Goal: Transaction & Acquisition: Download file/media

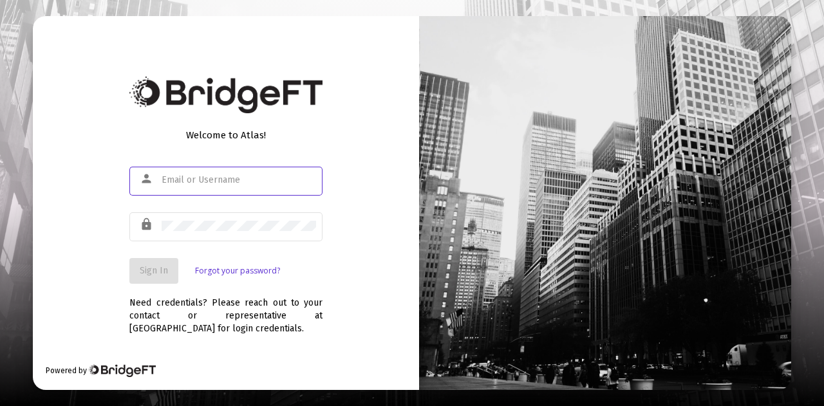
click at [226, 168] on div at bounding box center [239, 180] width 155 height 32
click at [220, 180] on input "text" at bounding box center [239, 180] width 155 height 10
type input "[PERSON_NAME][EMAIL_ADDRESS][DOMAIN_NAME]"
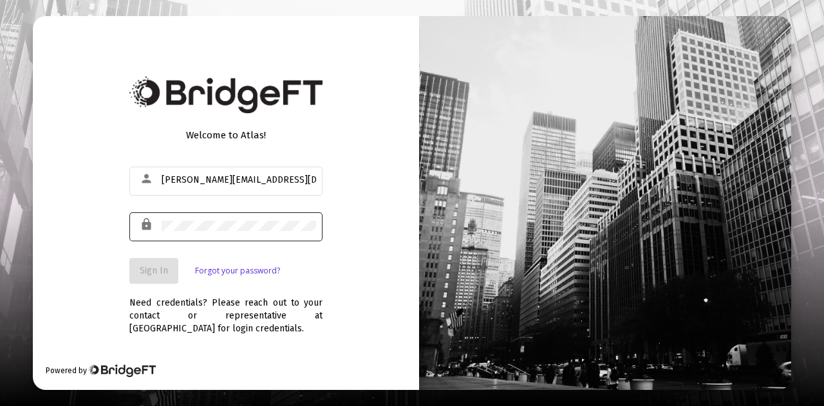
click at [245, 218] on div at bounding box center [239, 226] width 155 height 32
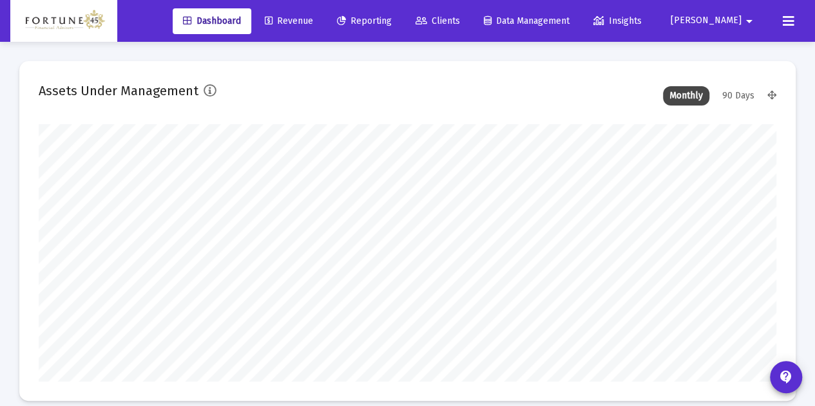
scroll to position [258, 737]
click at [346, 26] on icon at bounding box center [341, 21] width 9 height 9
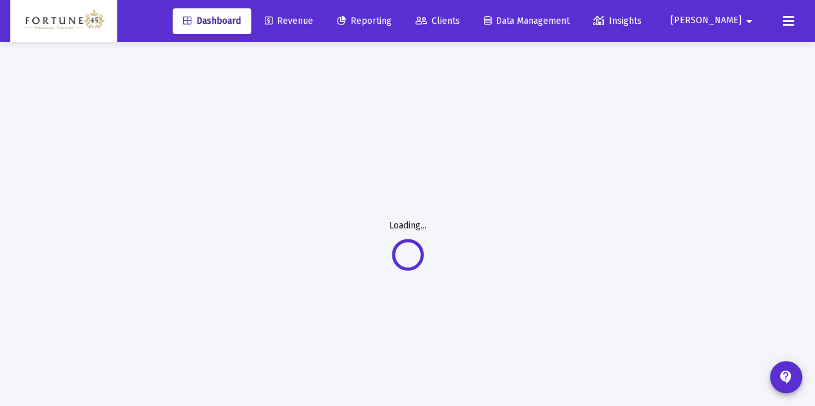
click at [392, 25] on span "Reporting" at bounding box center [364, 20] width 55 height 11
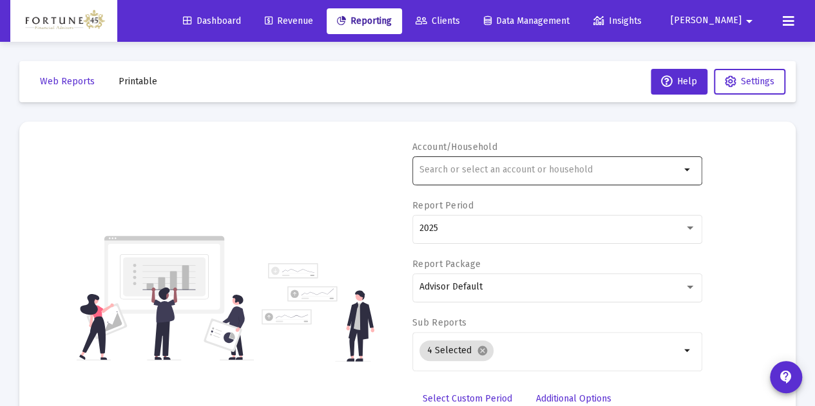
click at [455, 166] on input "text" at bounding box center [549, 170] width 261 height 10
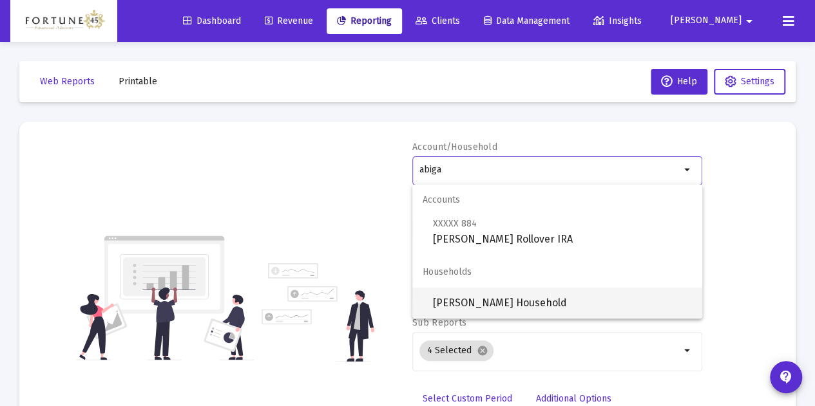
click at [487, 306] on span "[PERSON_NAME] Household" at bounding box center [562, 303] width 259 height 31
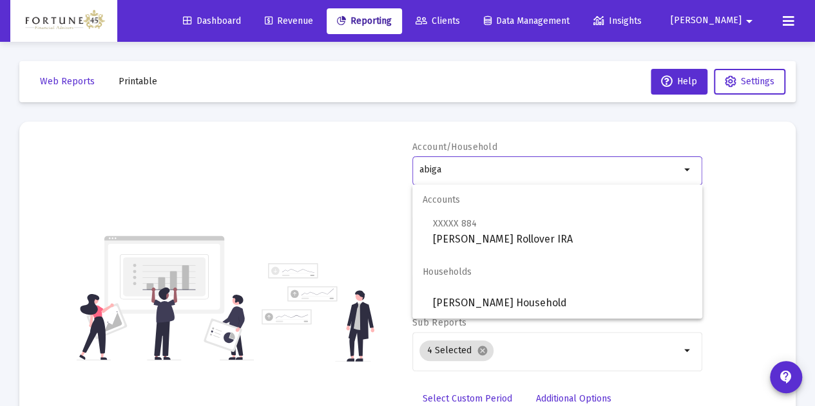
type input "[PERSON_NAME] Household"
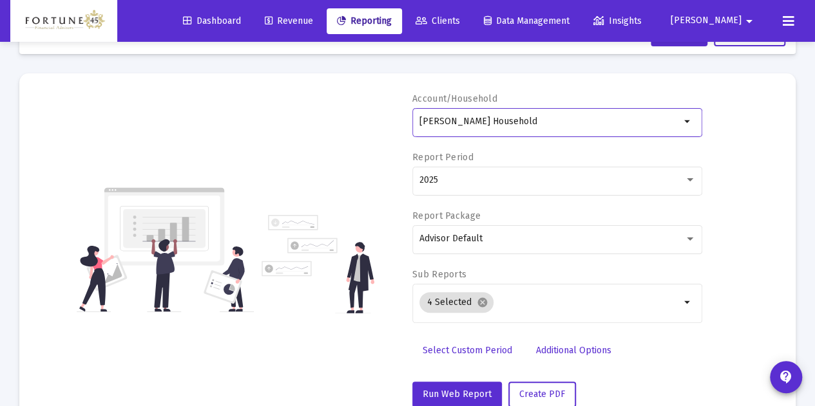
scroll to position [86, 0]
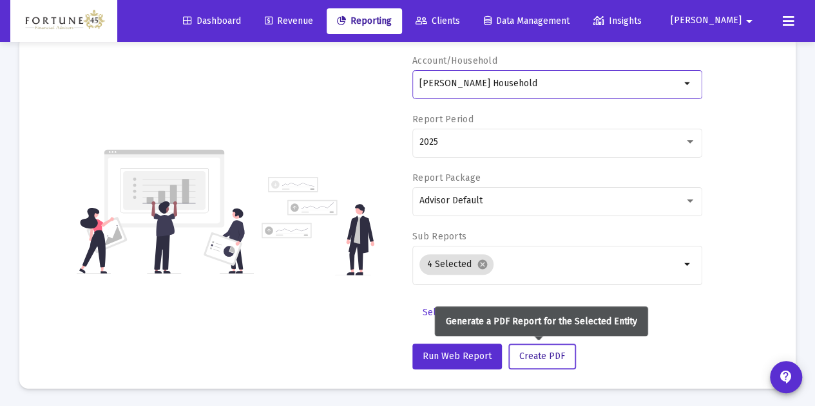
click at [545, 351] on span "Create PDF" at bounding box center [542, 356] width 46 height 11
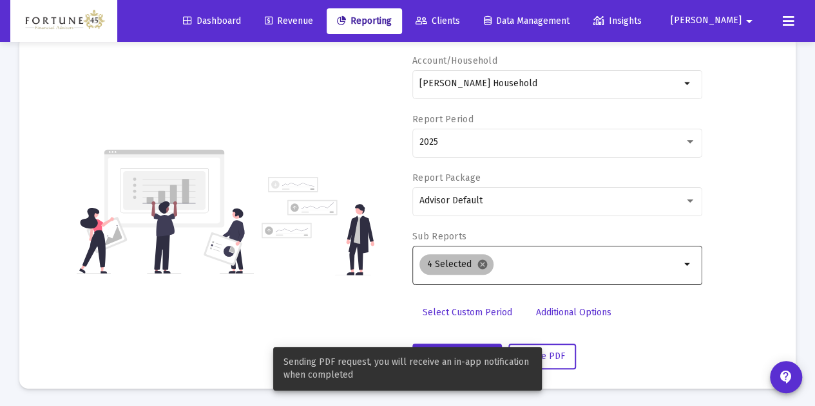
click at [482, 263] on mat-icon "cancel" at bounding box center [483, 265] width 12 height 12
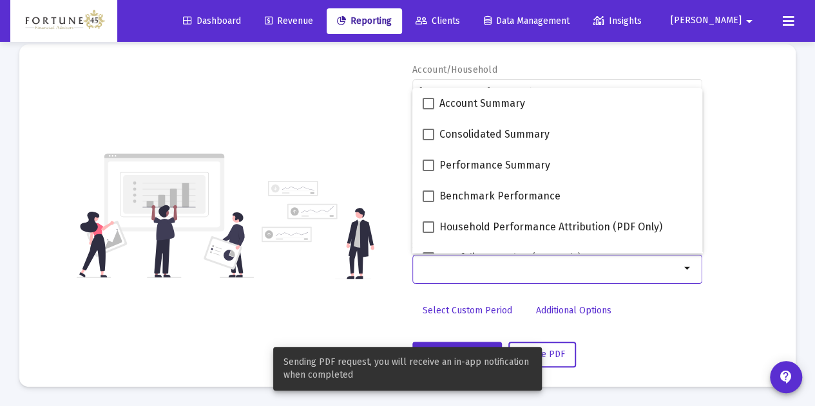
scroll to position [76, 0]
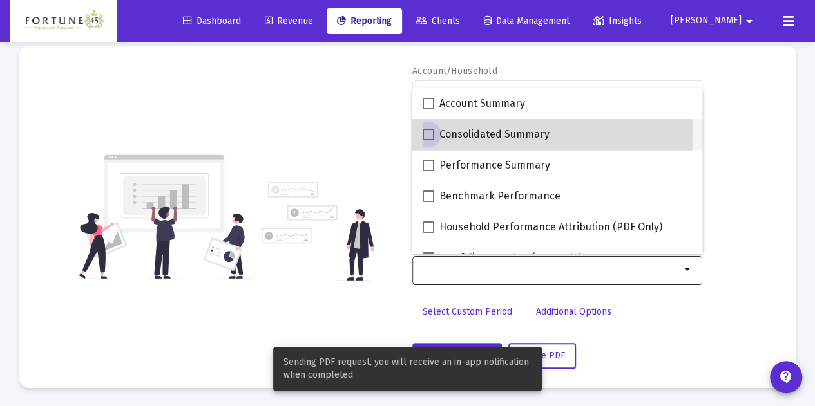
click at [425, 127] on label "Consolidated Summary" at bounding box center [485, 134] width 127 height 15
click at [428, 140] on input "Consolidated Summary" at bounding box center [428, 140] width 1 height 1
checkbox input "true"
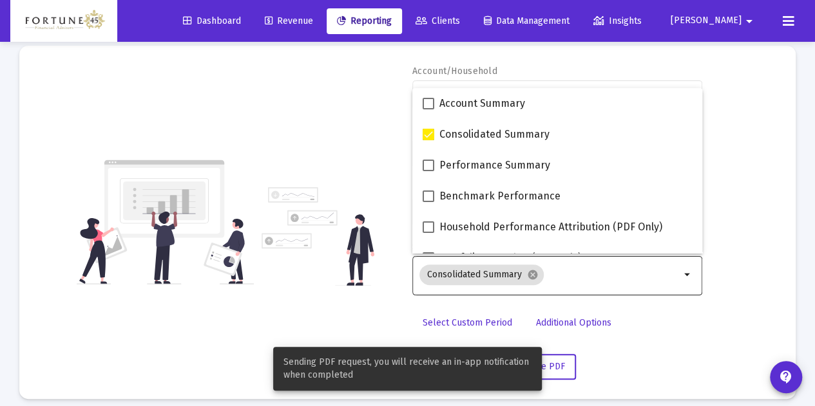
click at [363, 64] on mat-card "Account/Household [PERSON_NAME] Household arrow_drop_down Report Period 2025 Re…" at bounding box center [407, 223] width 776 height 354
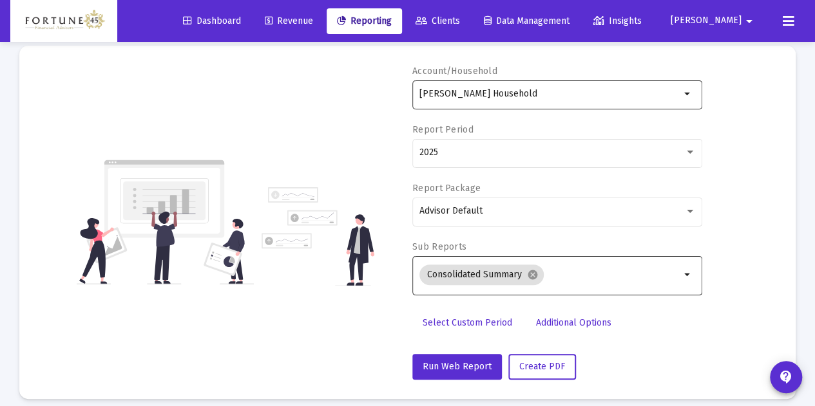
click at [455, 89] on input "[PERSON_NAME] Household" at bounding box center [549, 94] width 261 height 10
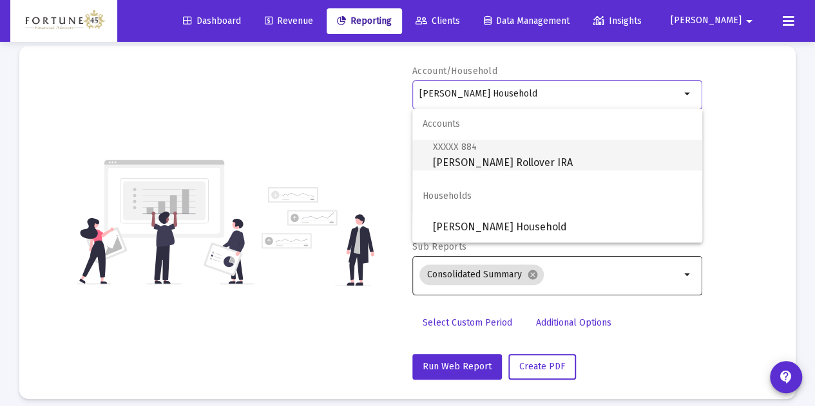
click at [488, 168] on span "XXXXX 884 [PERSON_NAME] Rollover IRA" at bounding box center [562, 155] width 259 height 32
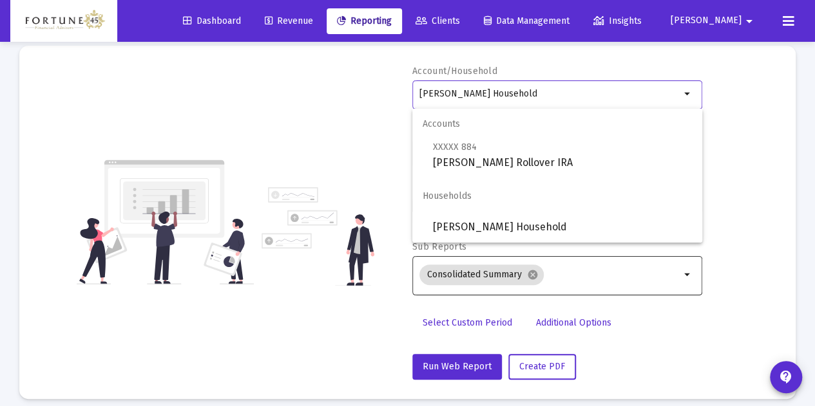
type input "[PERSON_NAME] Rollover IRA"
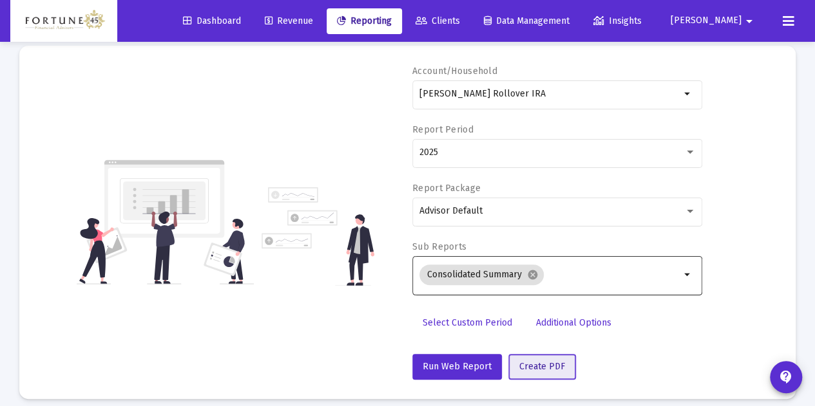
click at [541, 372] on button "Create PDF" at bounding box center [542, 367] width 68 height 26
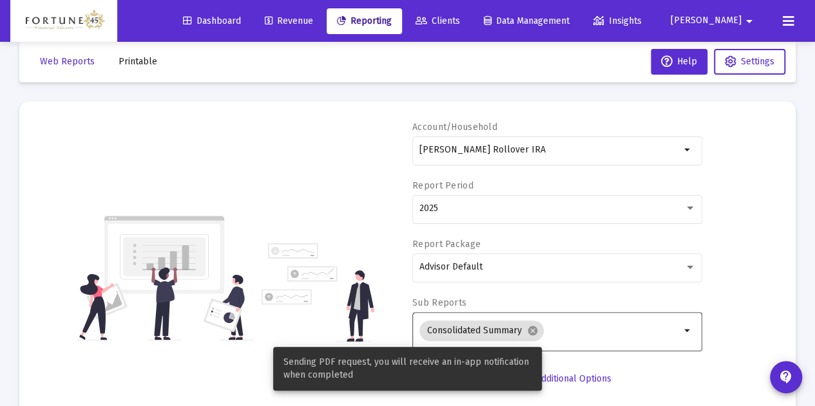
scroll to position [0, 0]
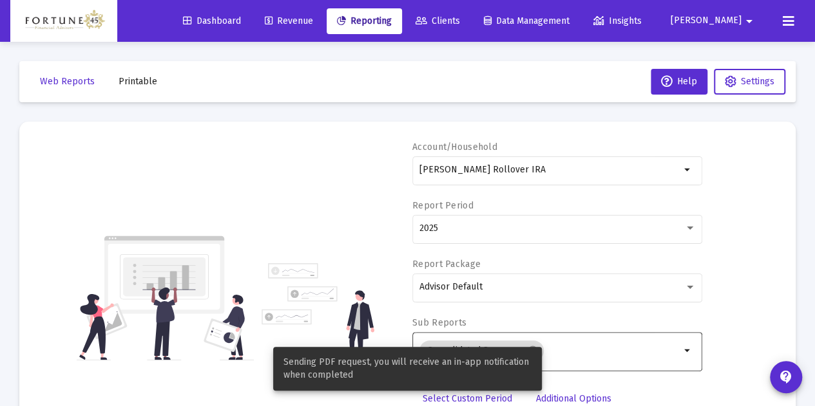
click at [147, 91] on button "Printable" at bounding box center [137, 82] width 59 height 26
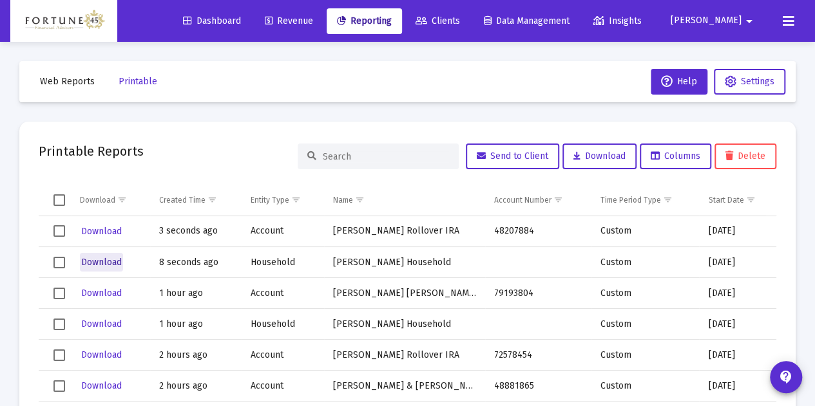
click at [108, 258] on span "Download" at bounding box center [101, 262] width 41 height 11
click at [98, 230] on span "Download" at bounding box center [101, 231] width 41 height 11
